Goal: Information Seeking & Learning: Check status

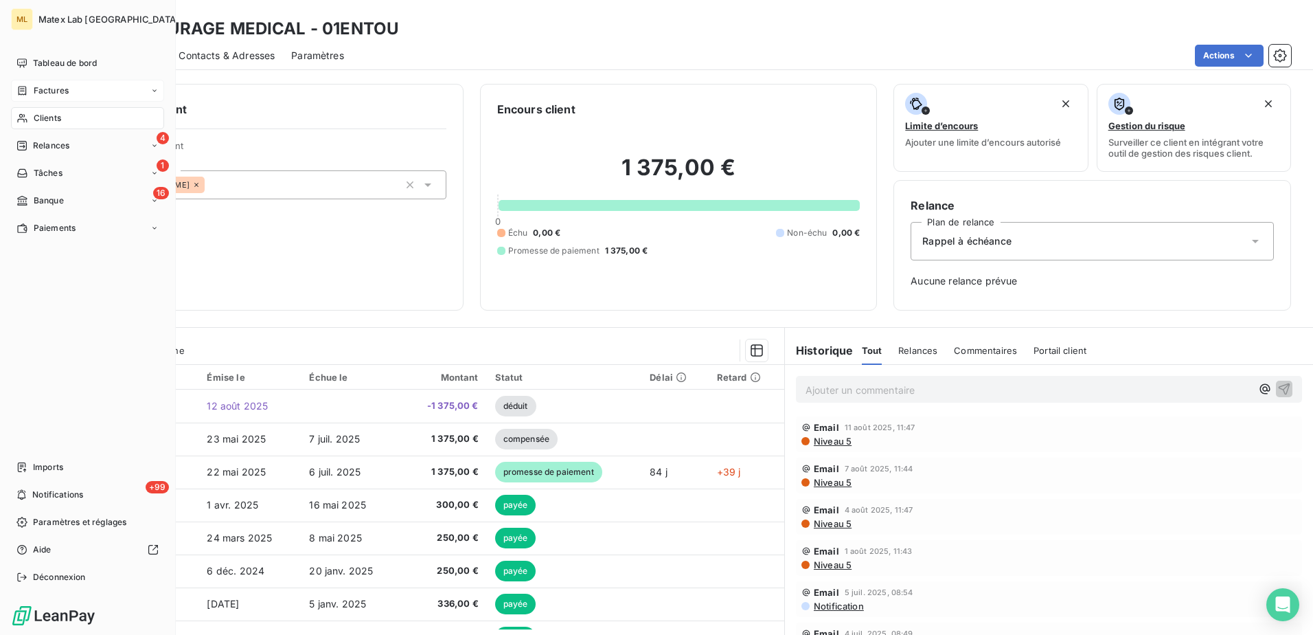
click at [61, 88] on span "Factures" at bounding box center [51, 90] width 35 height 12
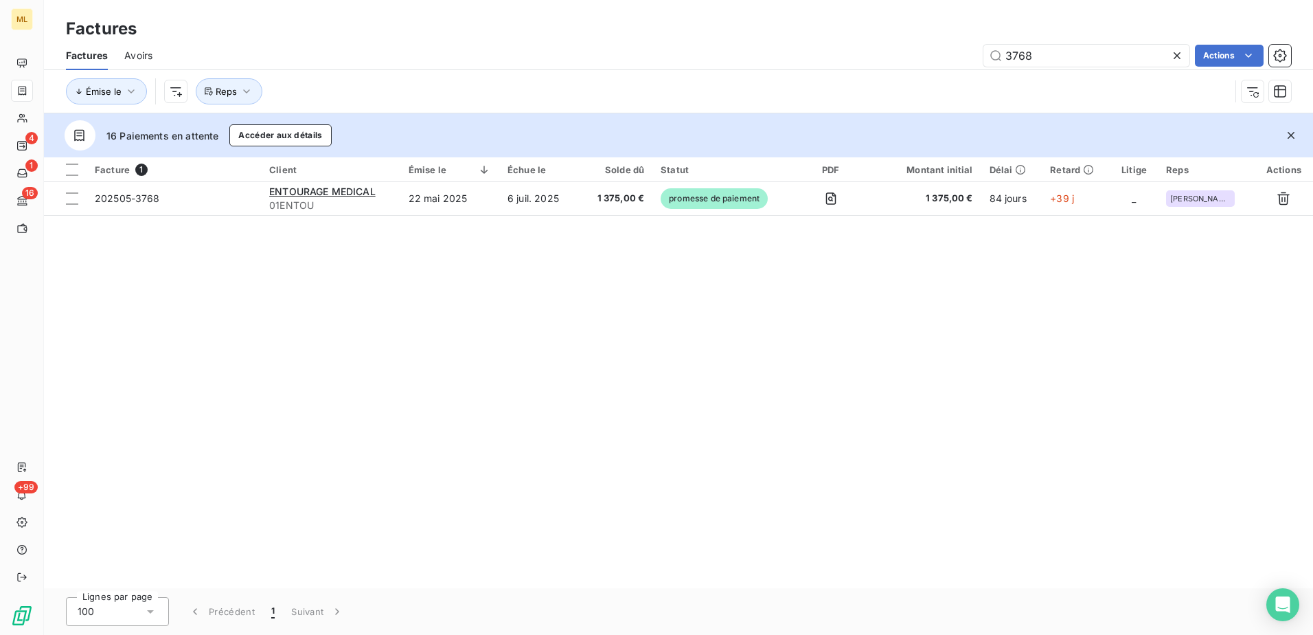
drag, startPoint x: 1061, startPoint y: 58, endPoint x: 956, endPoint y: 58, distance: 104.4
click at [956, 58] on div "3768 Actions" at bounding box center [730, 56] width 1122 height 22
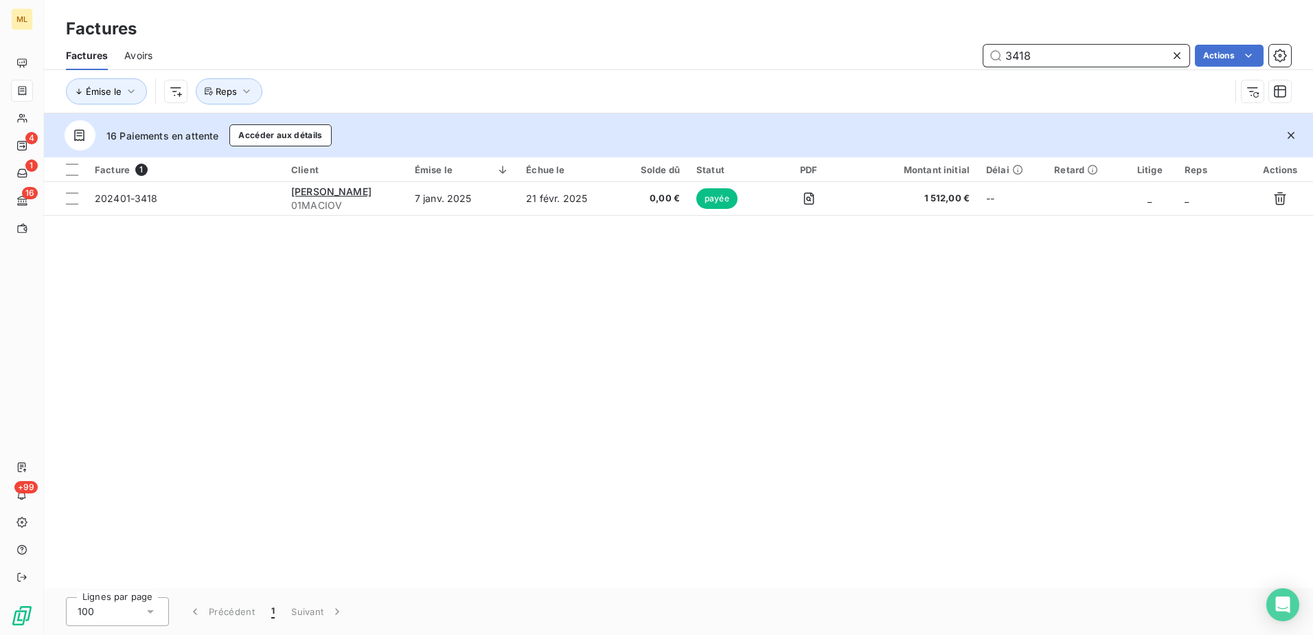
click at [1083, 60] on input "3418" at bounding box center [1087, 56] width 206 height 22
type input "3"
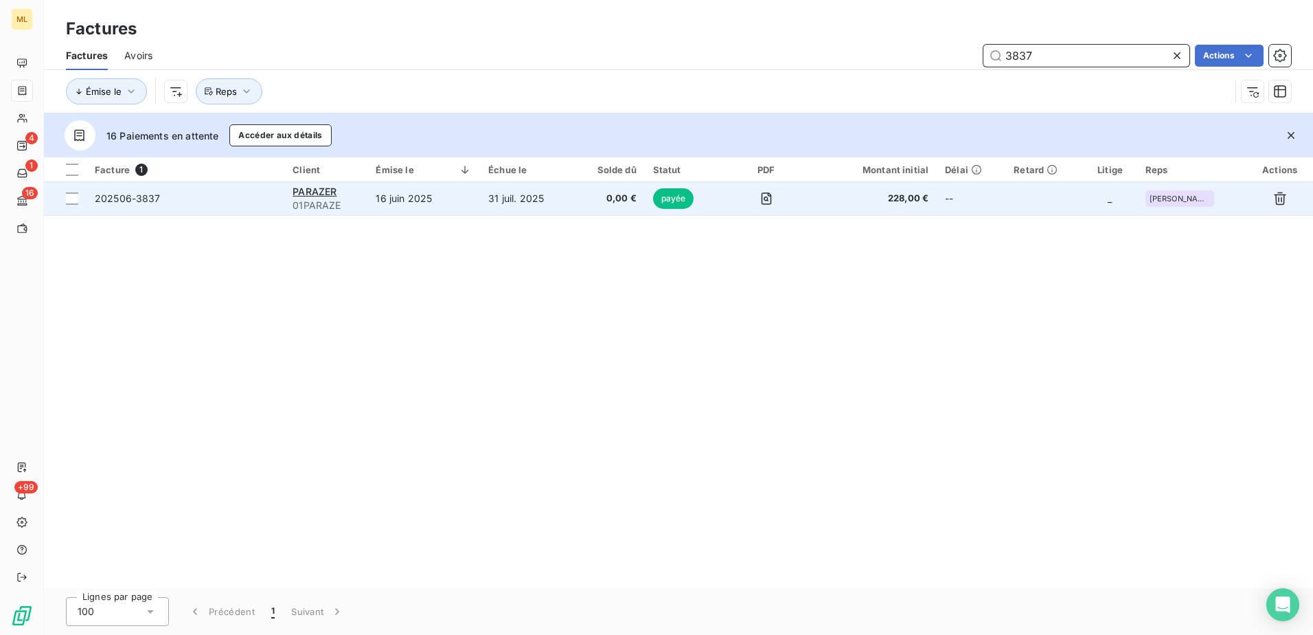
type input "3837"
click at [239, 202] on span "202506-3837" at bounding box center [185, 199] width 181 height 14
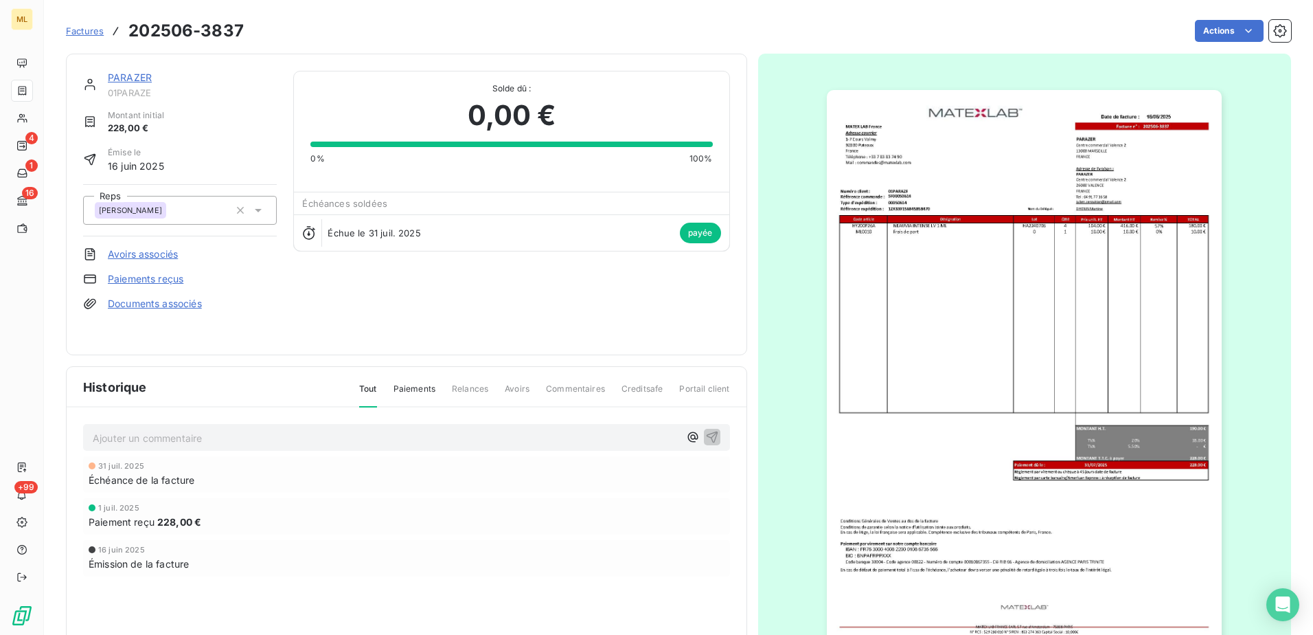
click at [1154, 352] on img "button" at bounding box center [1024, 369] width 395 height 559
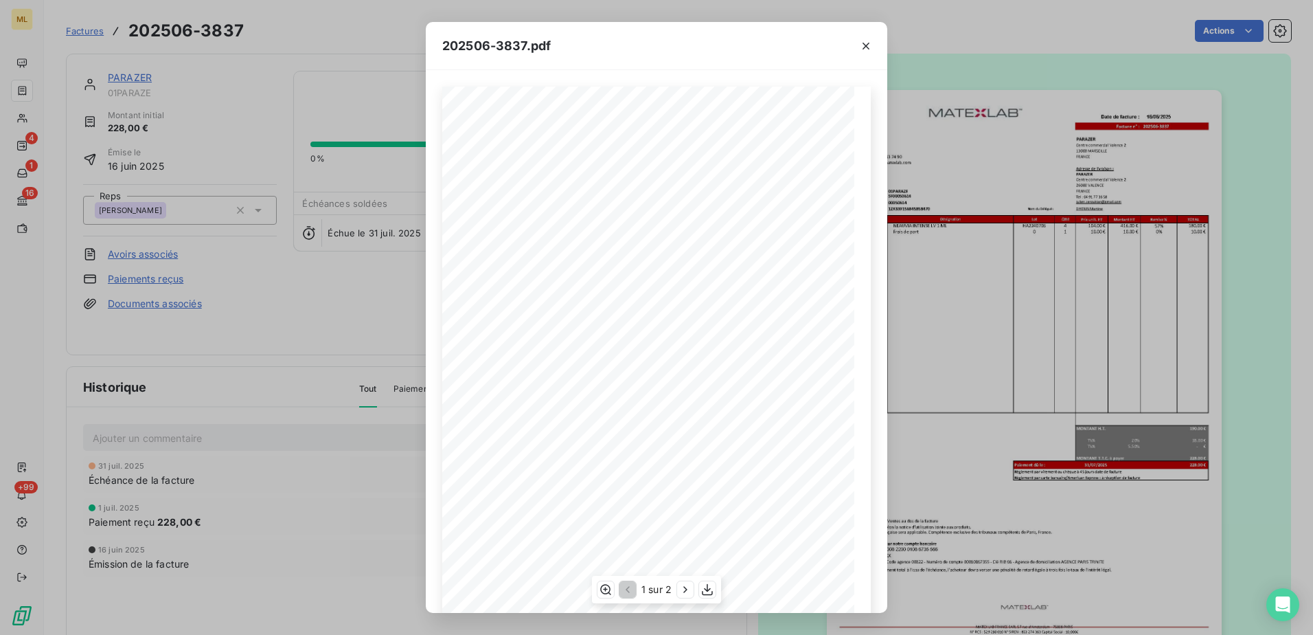
click at [749, 143] on span "Centre commercial [GEOGRAPHIC_DATA] 2" at bounding box center [750, 143] width 78 height 4
click at [611, 590] on icon "button" at bounding box center [606, 589] width 14 height 14
click at [868, 46] on icon "button" at bounding box center [866, 46] width 14 height 14
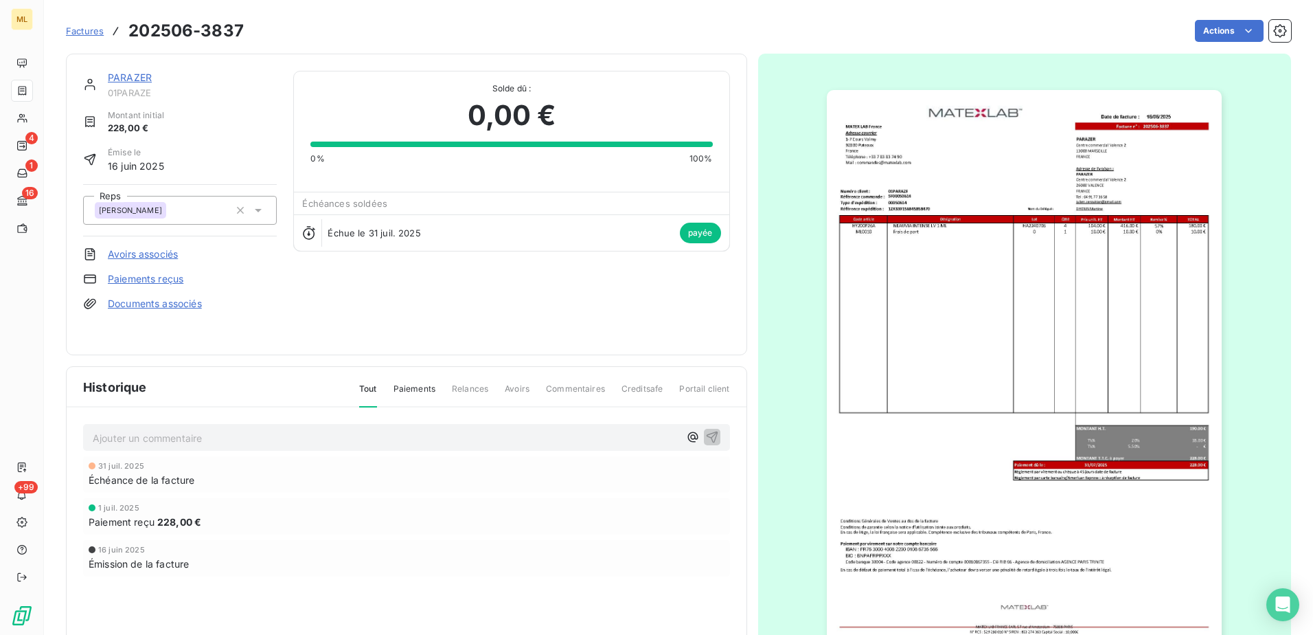
click at [529, 499] on div "1 juil. 2025 Paiement reçu 228,00 €" at bounding box center [406, 516] width 647 height 36
click at [159, 252] on link "Avoirs associés" at bounding box center [143, 254] width 70 height 14
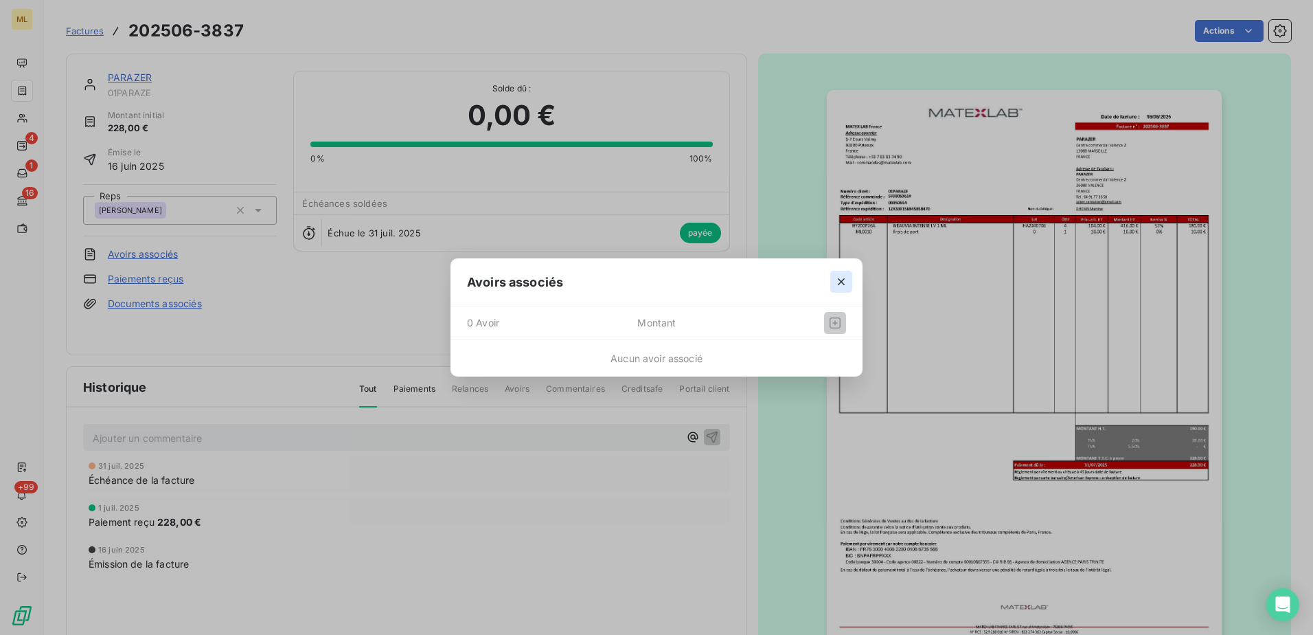
click at [839, 280] on icon "button" at bounding box center [842, 282] width 14 height 14
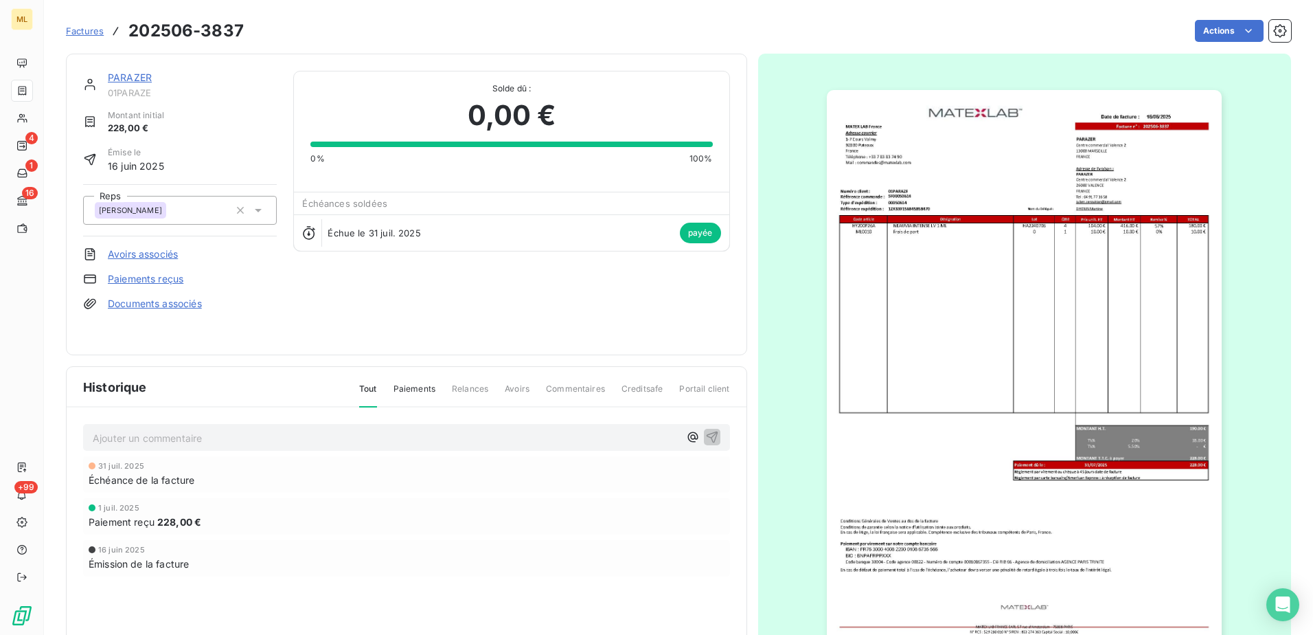
click at [816, 31] on div "Actions" at bounding box center [775, 31] width 1031 height 22
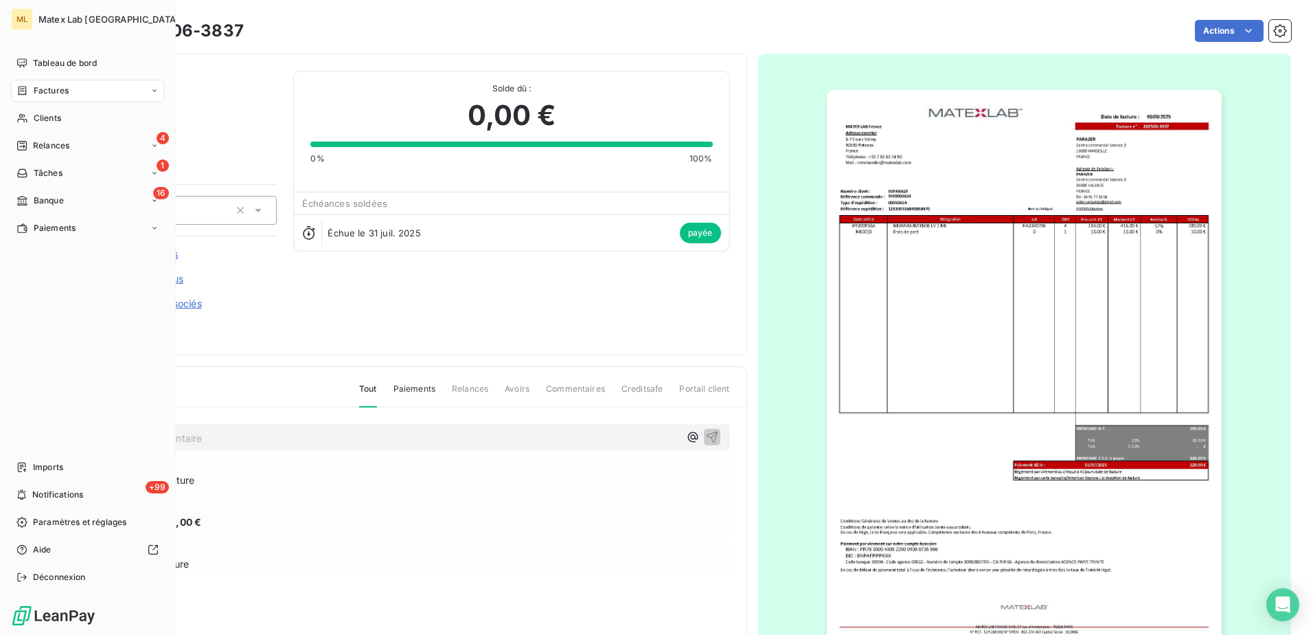
click at [73, 94] on div "Factures" at bounding box center [87, 91] width 153 height 22
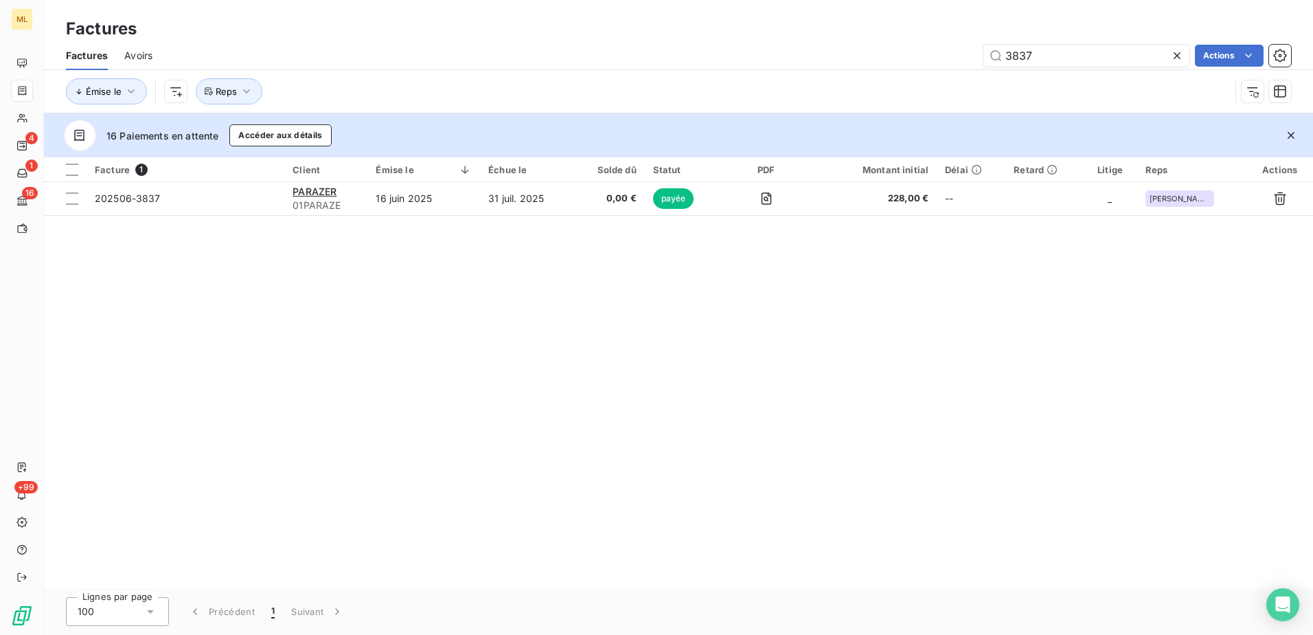
click at [914, 470] on div "Facture 1 Client Émise le Échue le Solde dû Statut PDF Montant initial Délai Re…" at bounding box center [678, 372] width 1269 height 431
click at [146, 53] on span "Avoirs" at bounding box center [138, 56] width 28 height 14
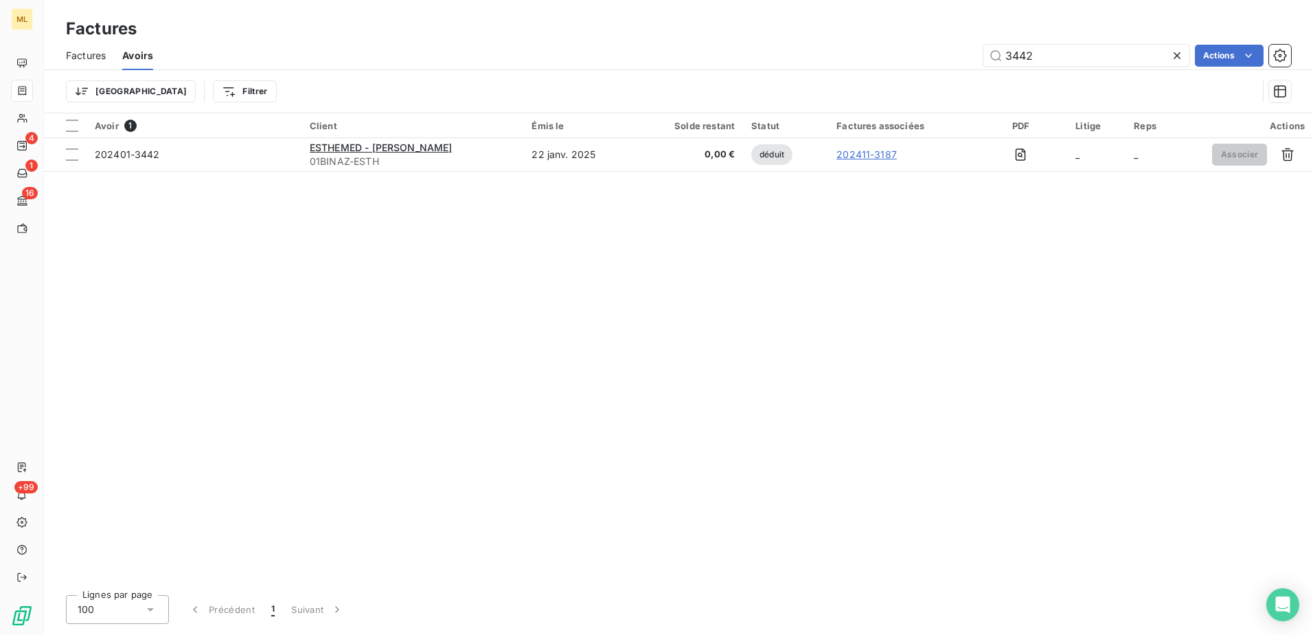
drag, startPoint x: 1045, startPoint y: 54, endPoint x: 975, endPoint y: 52, distance: 70.1
click at [975, 52] on div "3442 Actions" at bounding box center [731, 56] width 1122 height 22
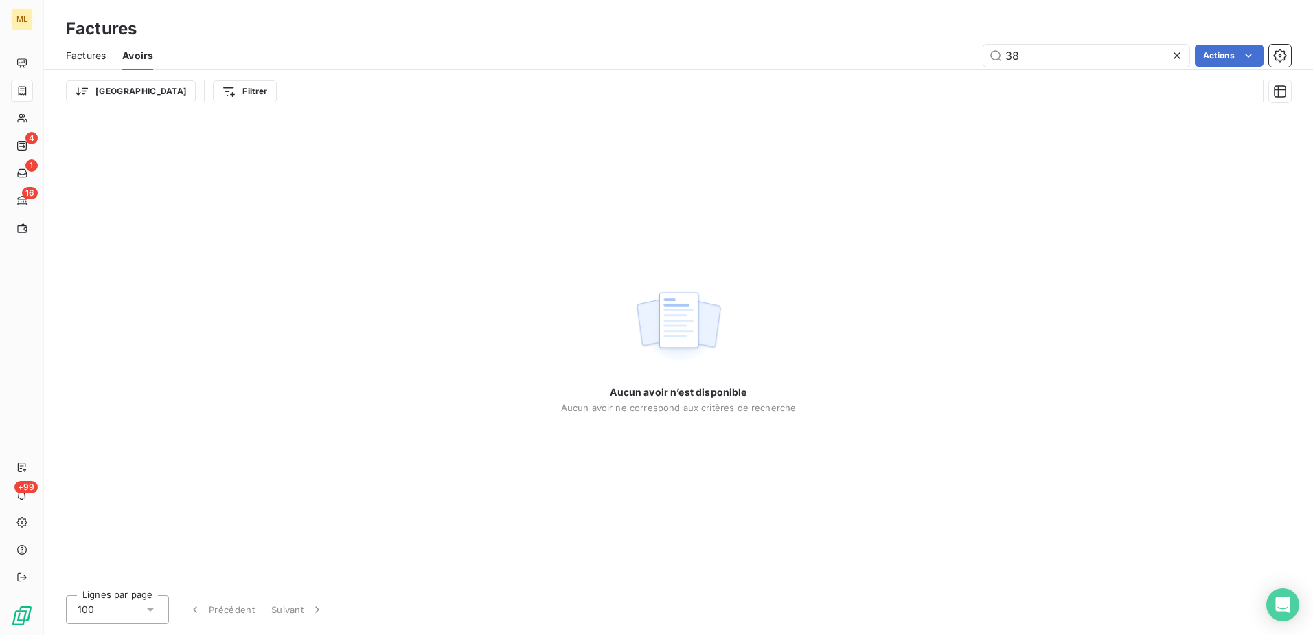
type input "3"
type input "2"
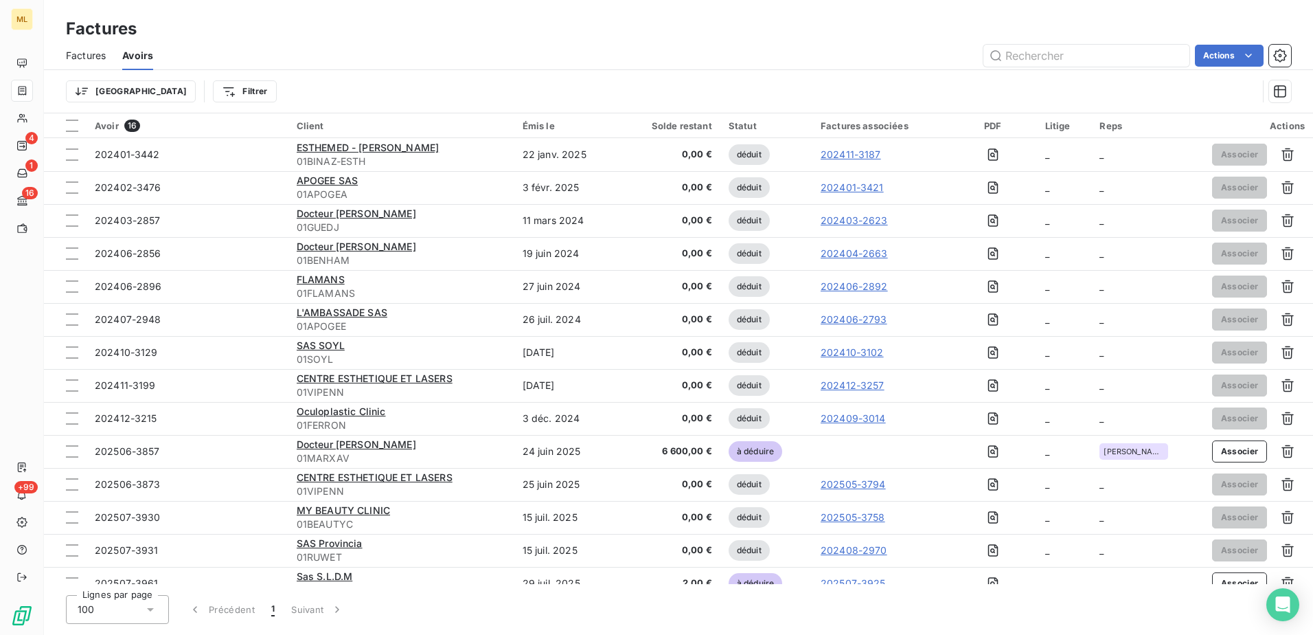
drag, startPoint x: 74, startPoint y: 60, endPoint x: 104, endPoint y: 60, distance: 29.5
click at [74, 60] on span "Factures" at bounding box center [86, 56] width 40 height 14
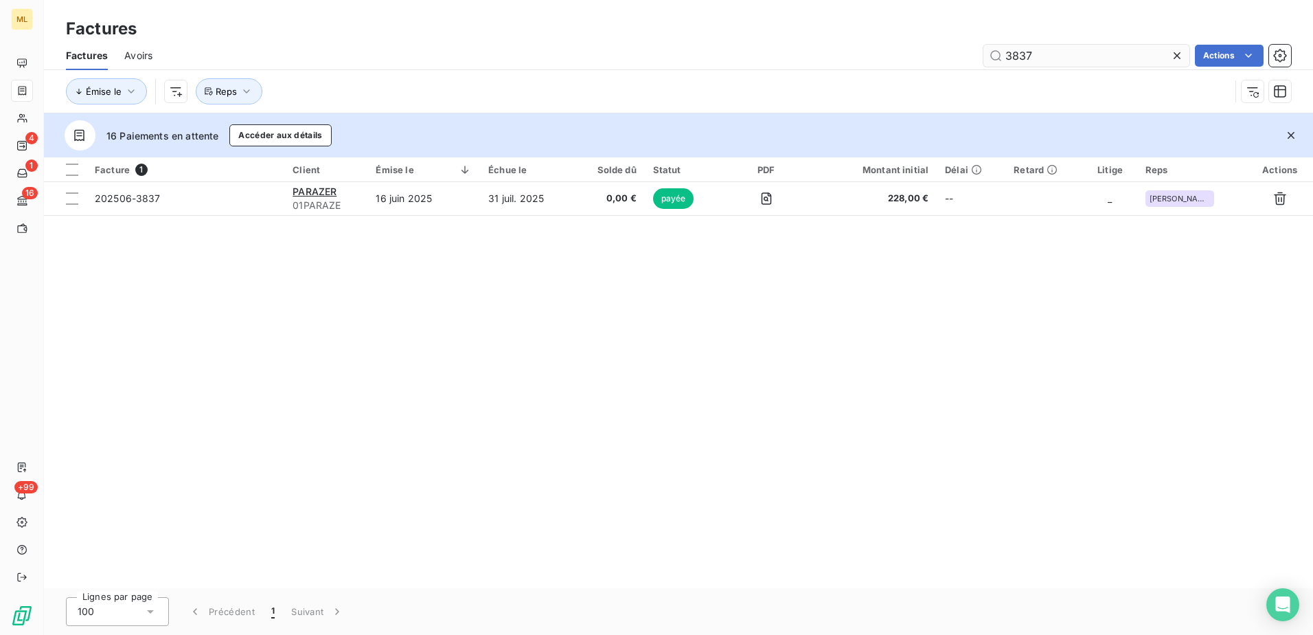
drag, startPoint x: 1107, startPoint y: 58, endPoint x: 997, endPoint y: 54, distance: 109.3
click at [997, 54] on input "3837" at bounding box center [1087, 56] width 206 height 22
type input "2970"
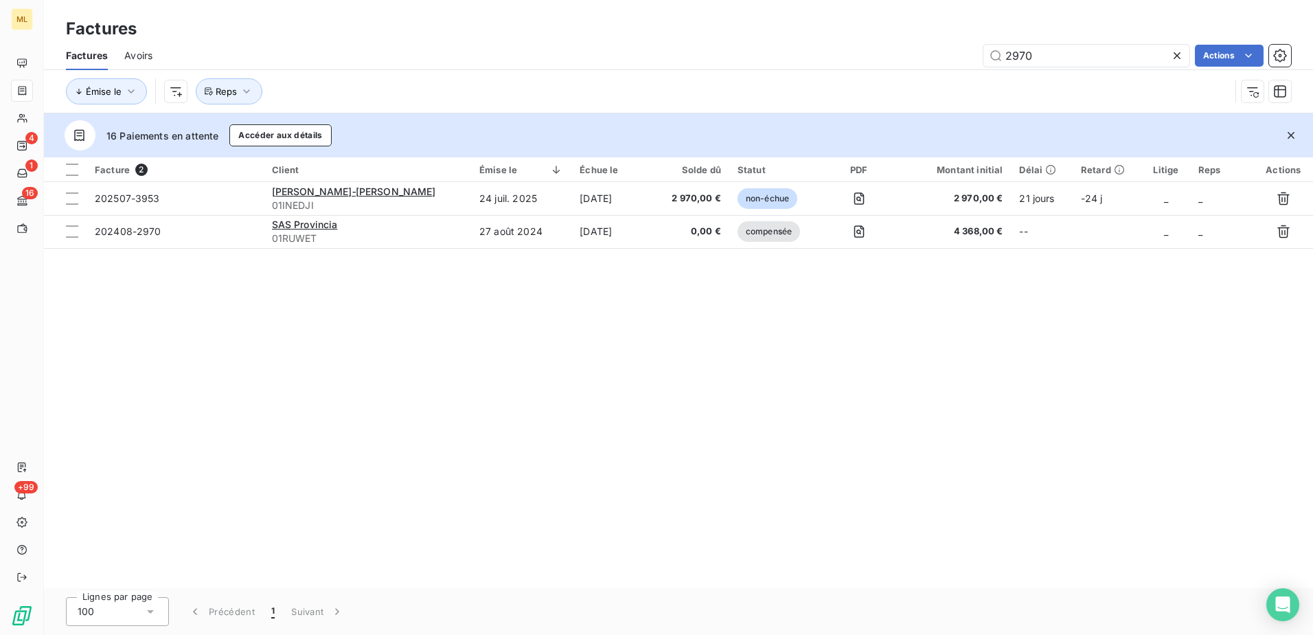
drag, startPoint x: 1047, startPoint y: 60, endPoint x: 940, endPoint y: 58, distance: 107.8
click at [940, 58] on div "2970 Actions" at bounding box center [730, 56] width 1122 height 22
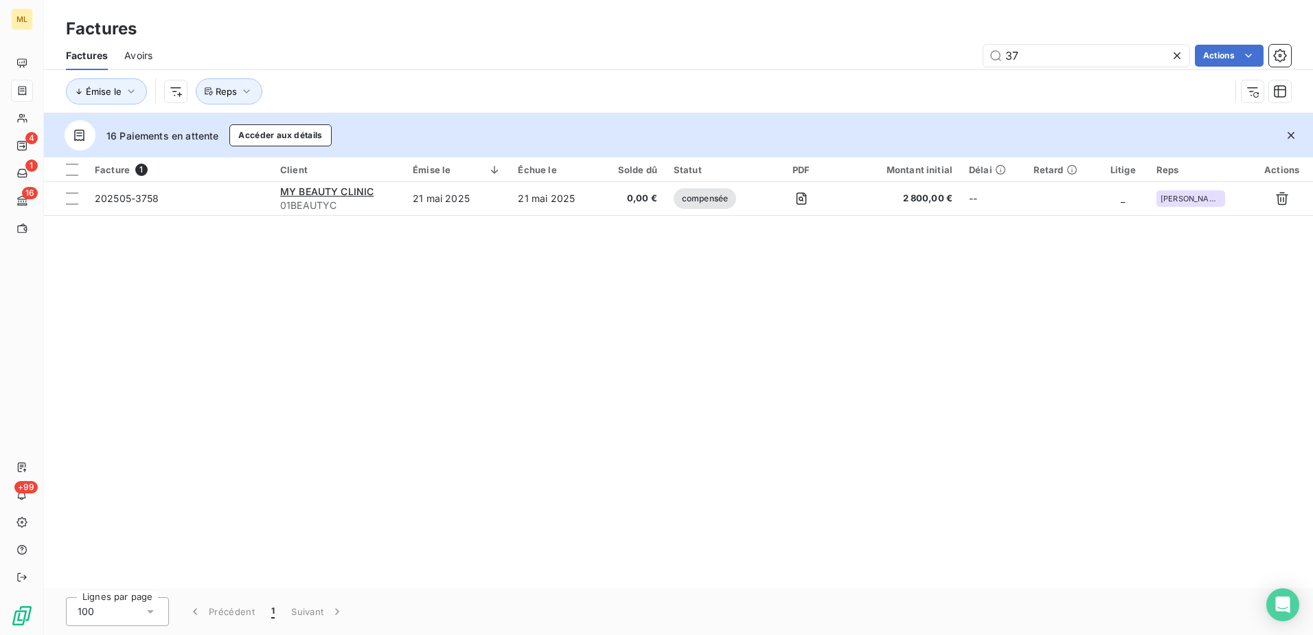
type input "3"
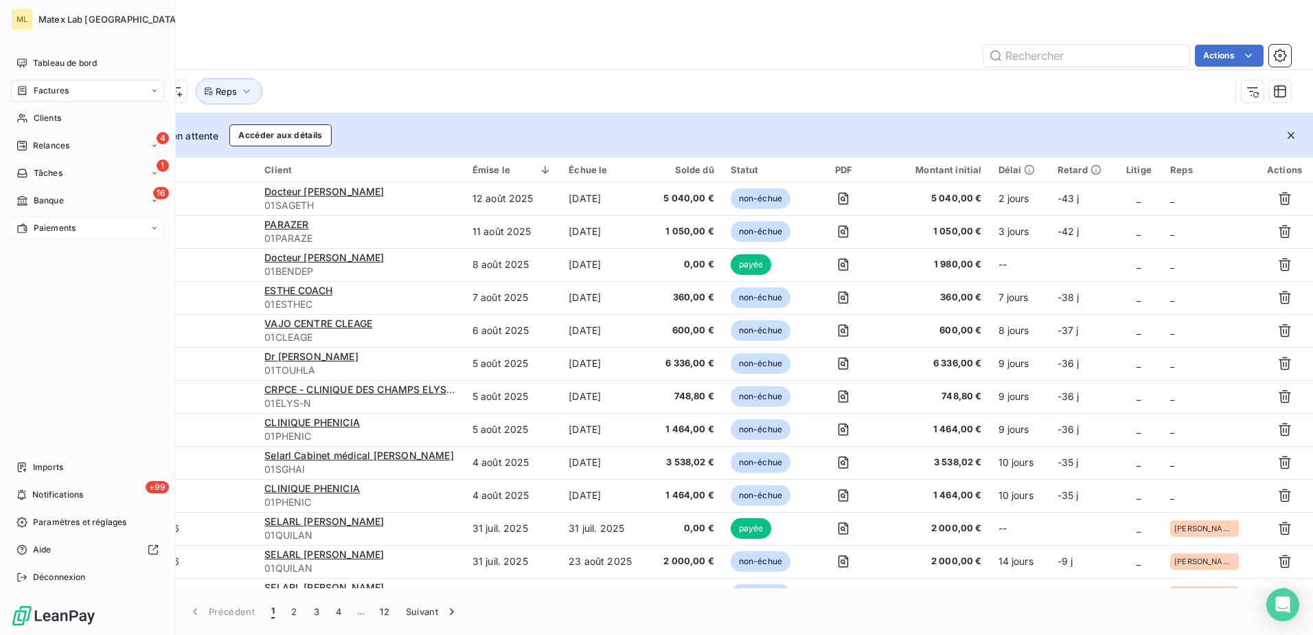
click at [41, 222] on span "Paiements" at bounding box center [55, 228] width 42 height 12
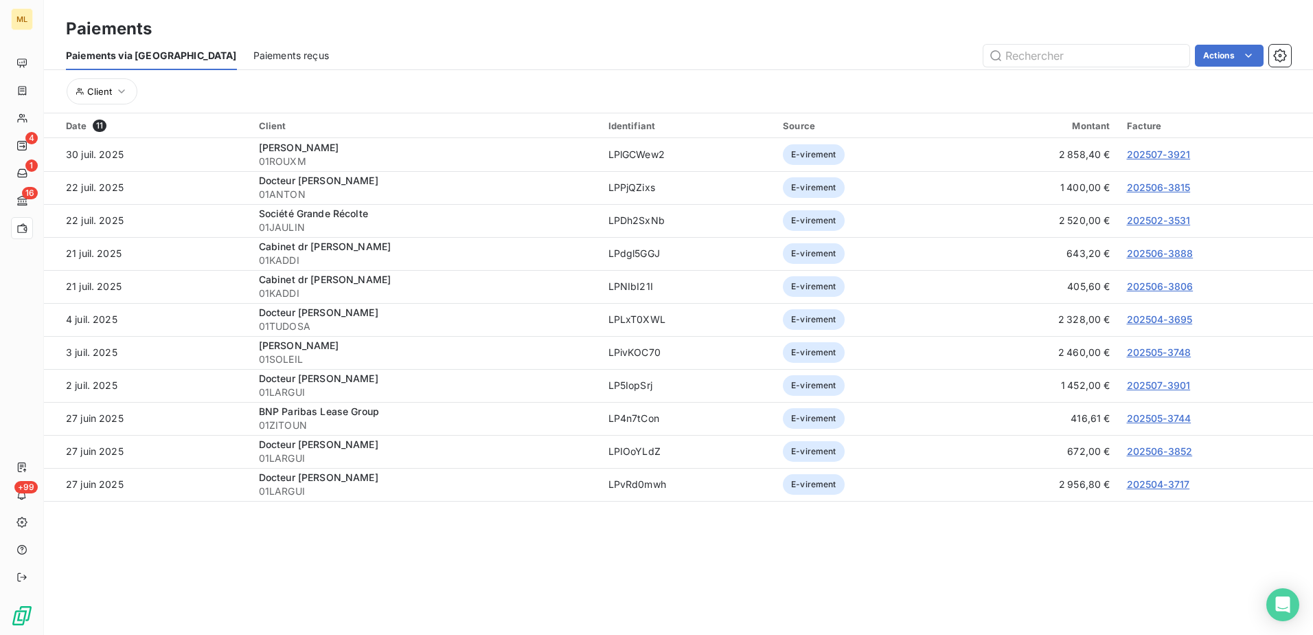
click at [253, 55] on span "Paiements reçus" at bounding box center [291, 56] width 76 height 14
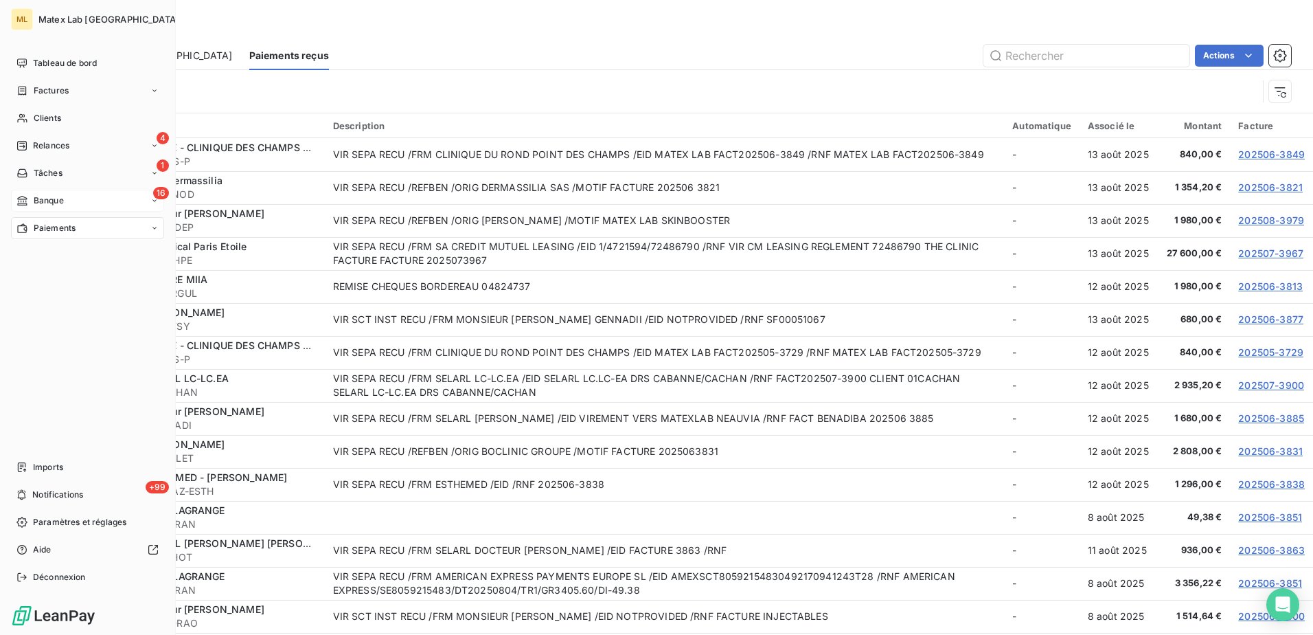
click at [52, 199] on span "Banque" at bounding box center [49, 200] width 30 height 12
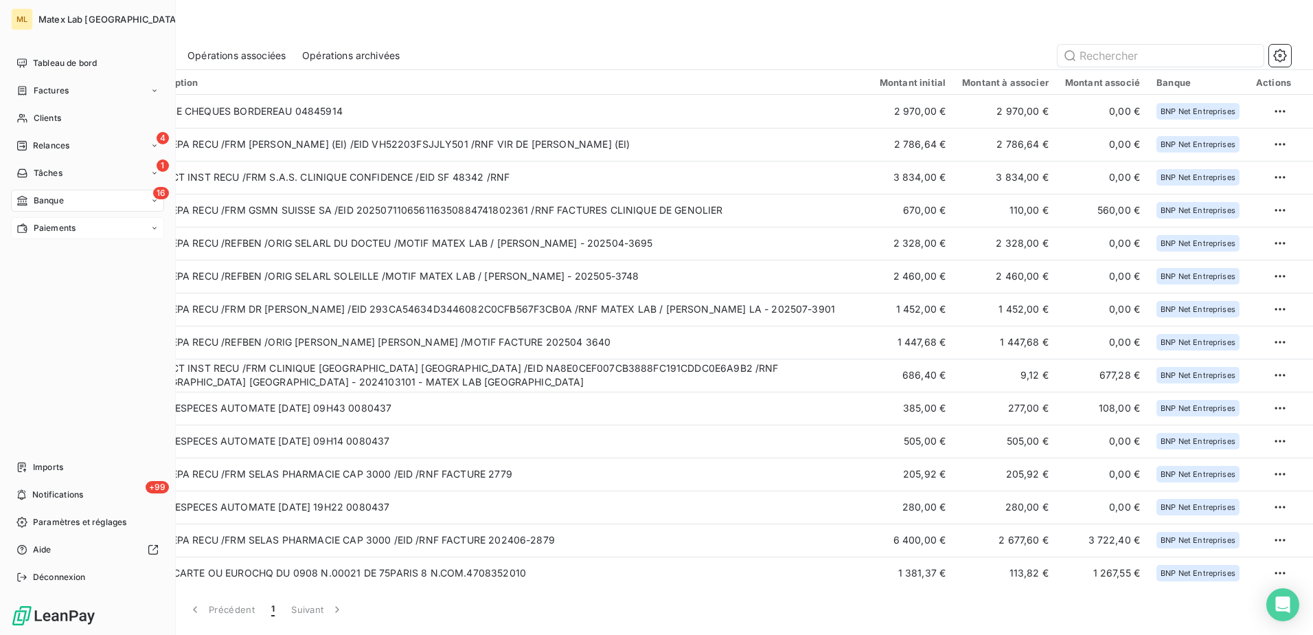
click at [45, 89] on span "Factures" at bounding box center [51, 90] width 35 height 12
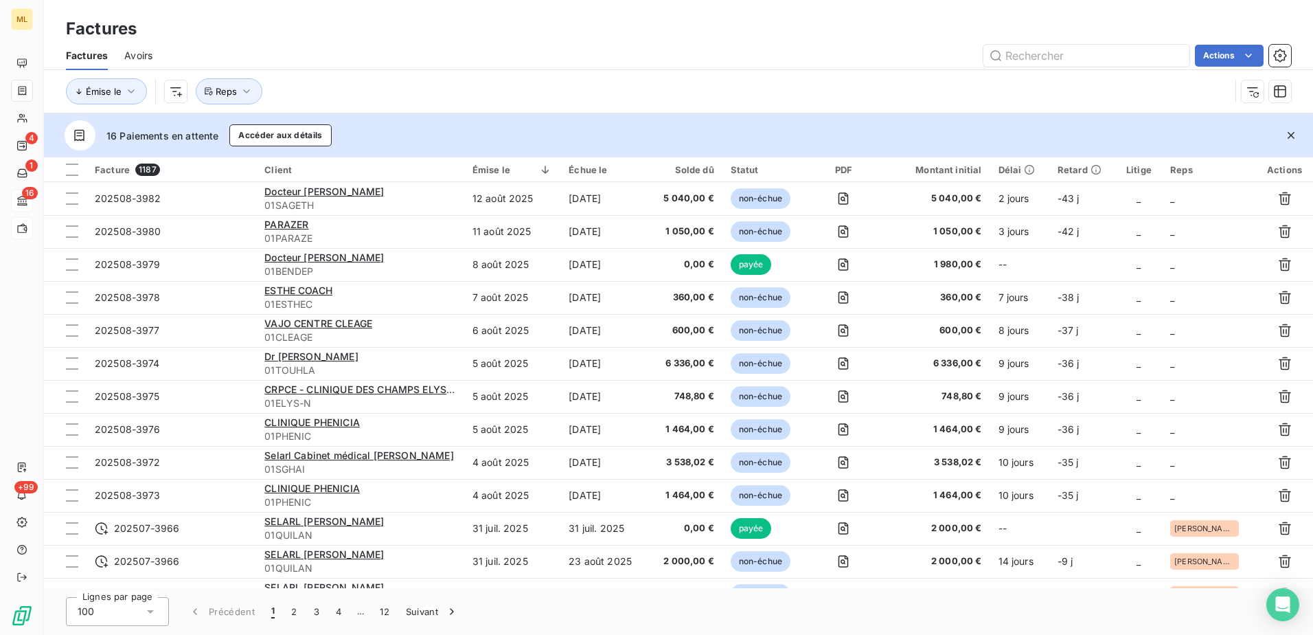
click at [410, 37] on div "Factures" at bounding box center [678, 28] width 1269 height 25
click at [585, 40] on div "Factures" at bounding box center [678, 28] width 1269 height 25
click at [642, 63] on div "Actions" at bounding box center [730, 56] width 1122 height 22
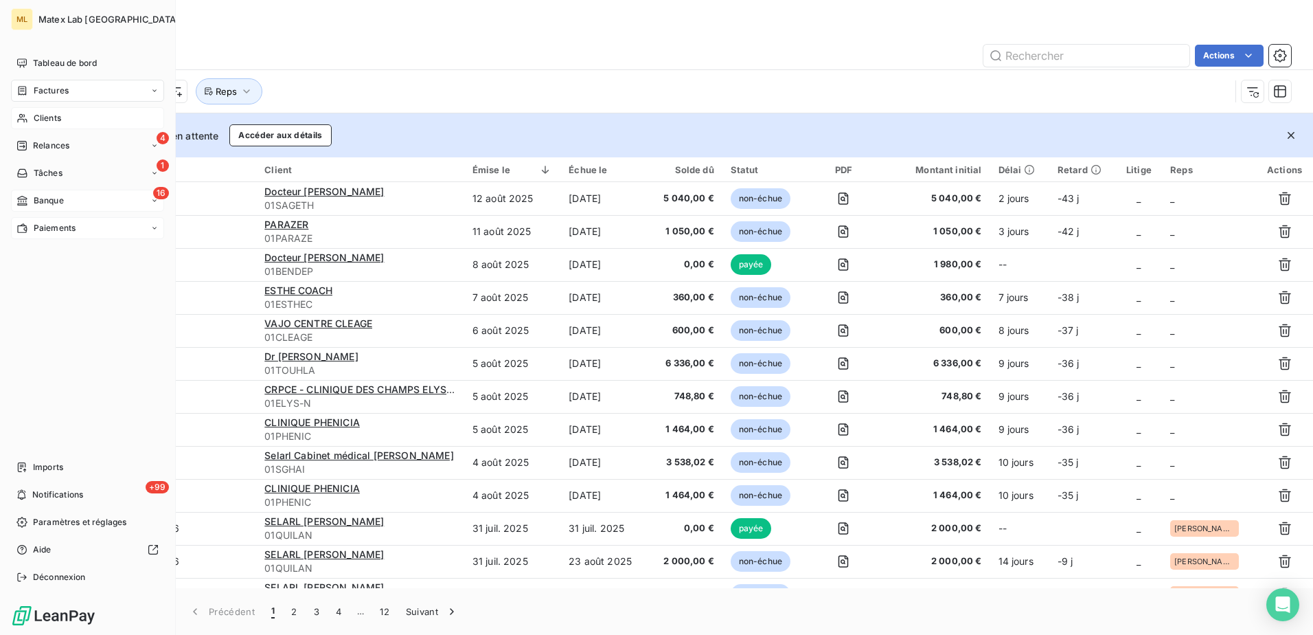
drag, startPoint x: 51, startPoint y: 87, endPoint x: 115, endPoint y: 111, distance: 68.9
click at [51, 87] on span "Factures" at bounding box center [51, 90] width 35 height 12
click at [36, 229] on span "Paiements" at bounding box center [55, 228] width 42 height 12
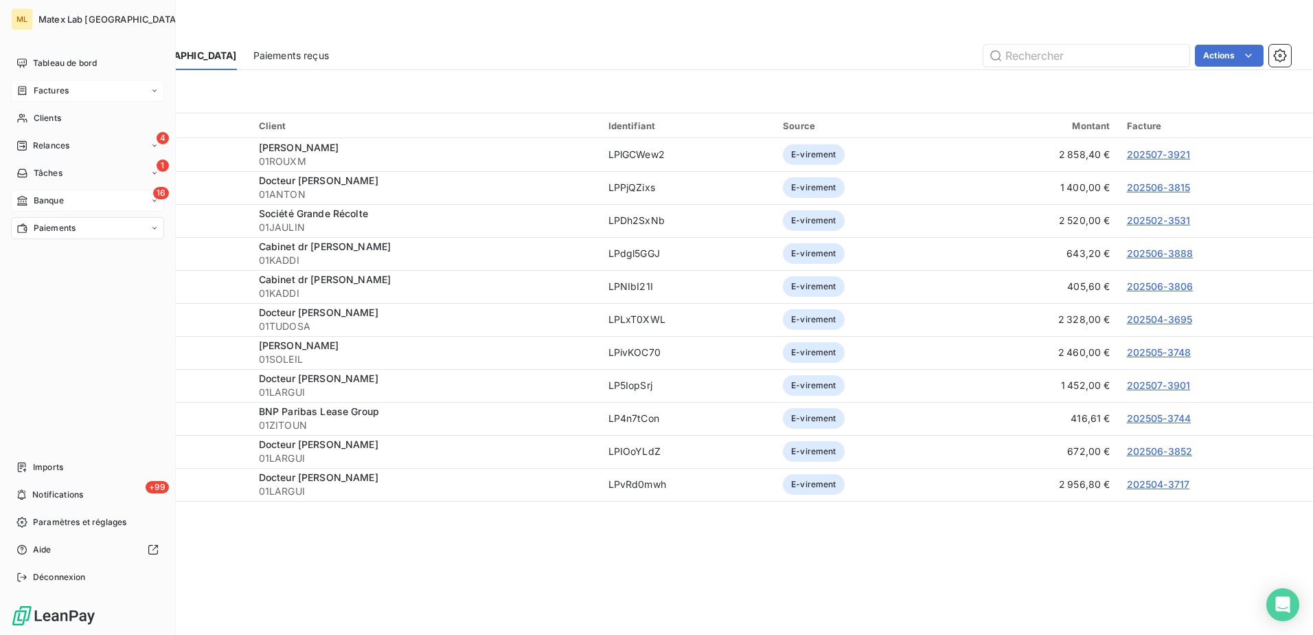
click at [26, 95] on icon at bounding box center [23, 90] width 8 height 9
